Goal: Task Accomplishment & Management: Use online tool/utility

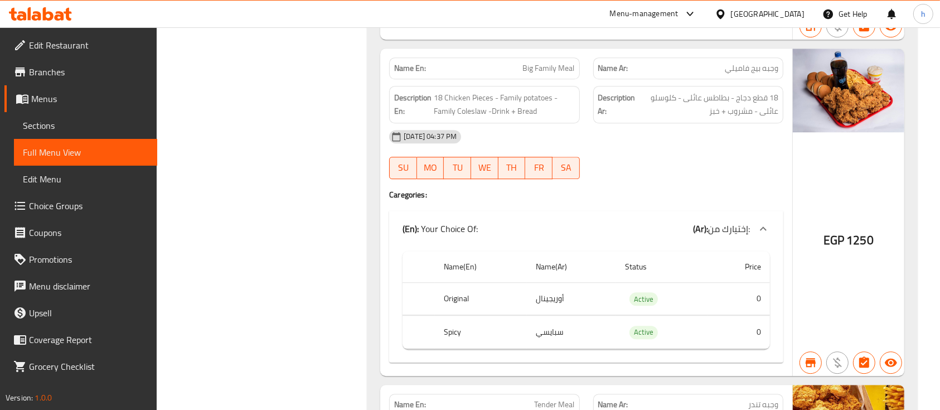
scroll to position [3048, 0]
click at [38, 124] on span "Sections" at bounding box center [85, 125] width 125 height 13
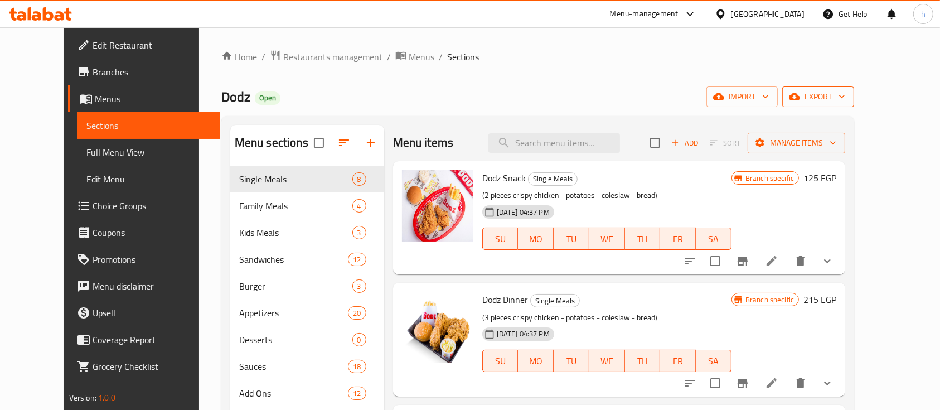
click at [845, 104] on span "export" at bounding box center [818, 97] width 54 height 14
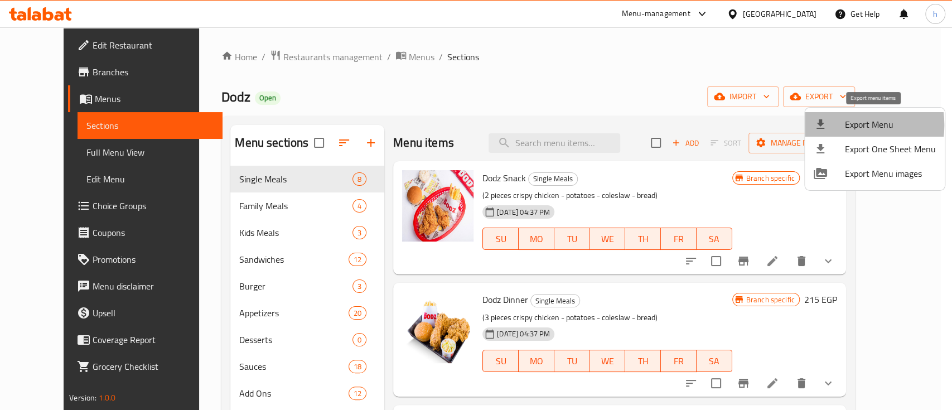
click at [845, 125] on span "Export Menu" at bounding box center [890, 124] width 91 height 13
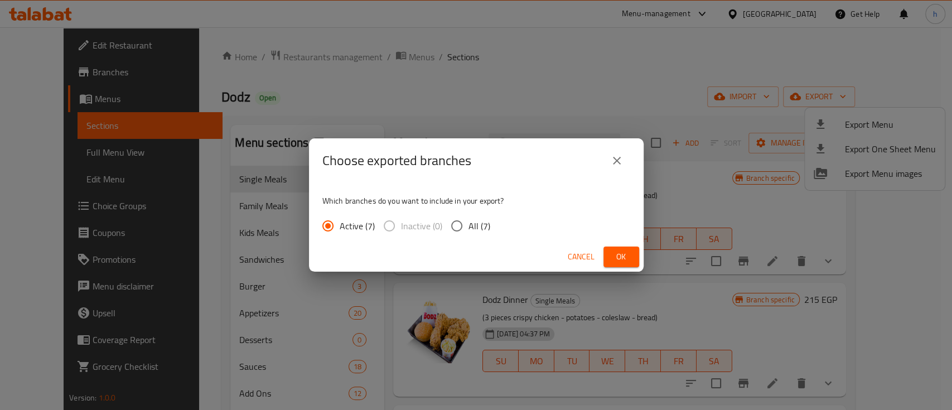
click at [482, 222] on span "All (7)" at bounding box center [479, 225] width 22 height 13
click at [468, 222] on input "All (7)" at bounding box center [456, 225] width 23 height 23
radio input "true"
click at [624, 260] on span "Ok" at bounding box center [621, 257] width 18 height 14
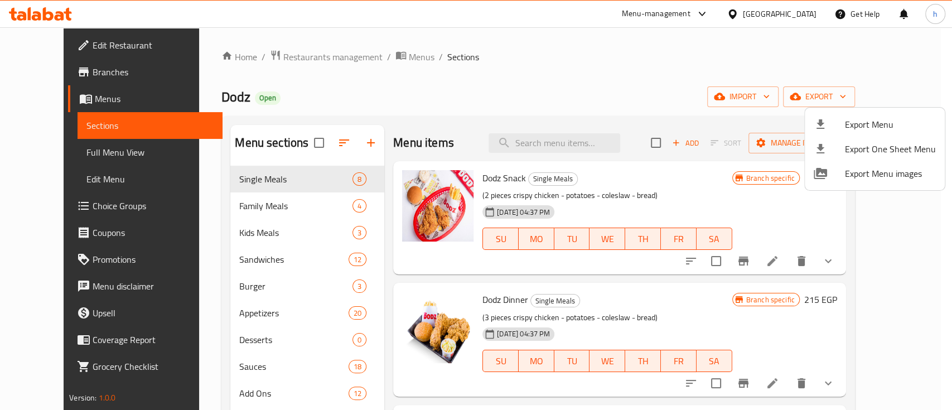
click at [840, 50] on div at bounding box center [476, 205] width 952 height 410
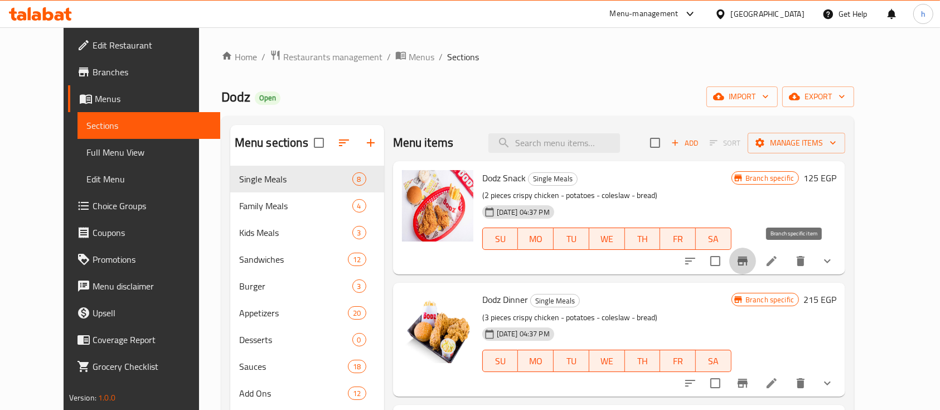
click at [748, 262] on icon "Branch-specific-item" at bounding box center [743, 260] width 10 height 9
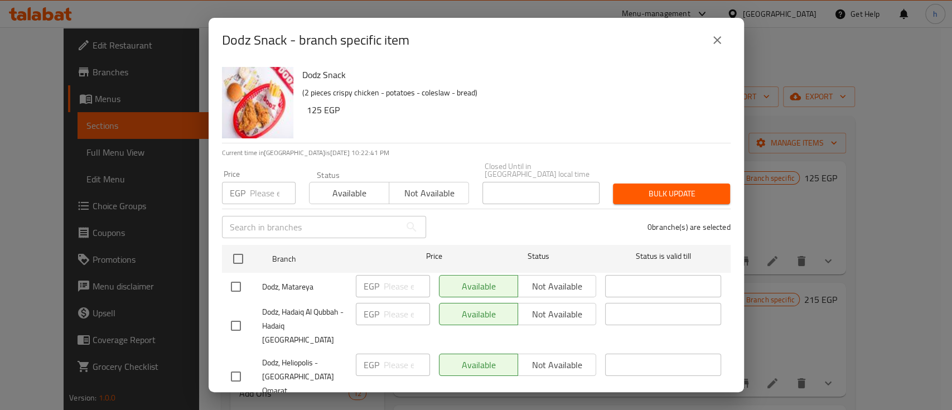
click at [313, 109] on h6 "125 EGP" at bounding box center [514, 110] width 415 height 16
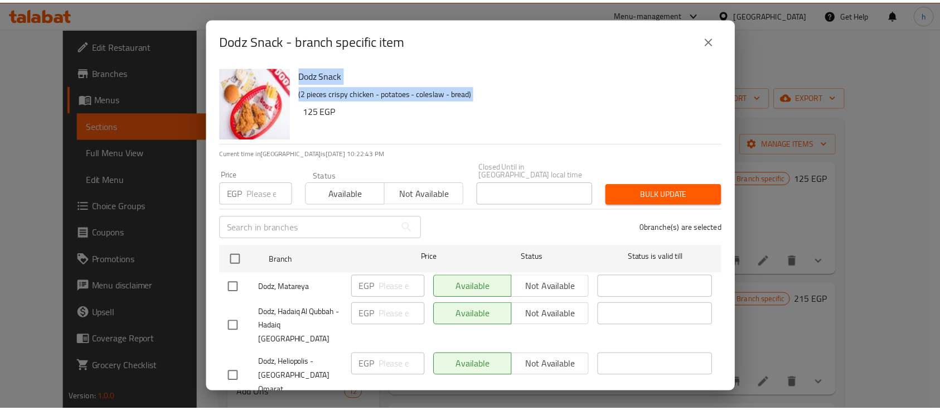
scroll to position [133, 0]
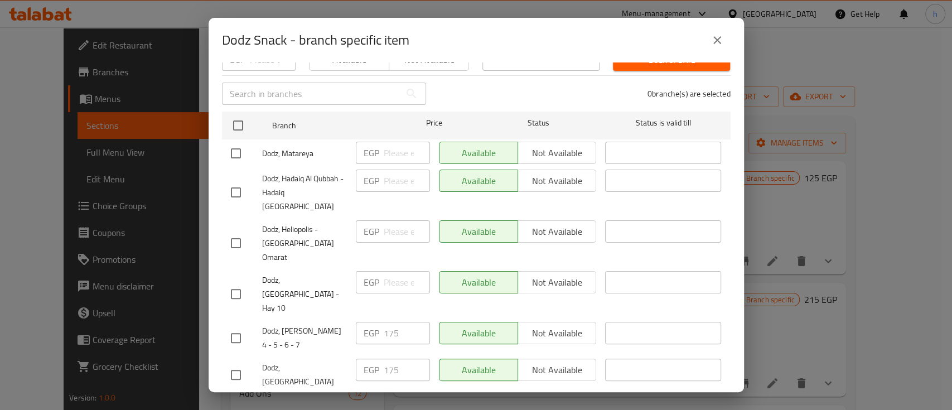
click at [234, 326] on input "checkbox" at bounding box center [235, 337] width 23 height 23
checkbox input "true"
